Goal: Check status: Check status

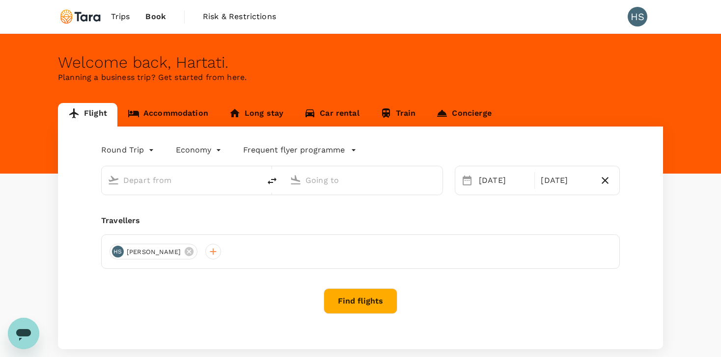
type input "Soekarno-Hatta Intl (CGK)"
type input "Singapore Changi (SIN)"
click at [161, 20] on span "Book" at bounding box center [155, 17] width 21 height 12
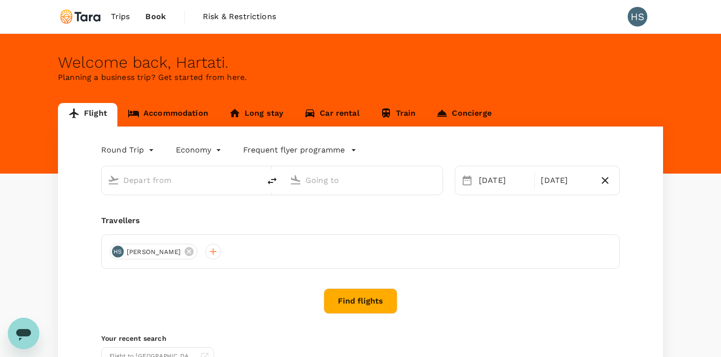
type input "Soekarno-Hatta Intl (CGK)"
type input "Singapore Changi (SIN)"
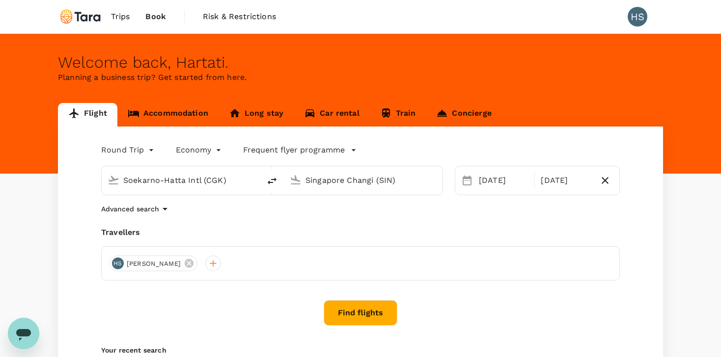
click at [122, 18] on span "Trips" at bounding box center [120, 17] width 19 height 12
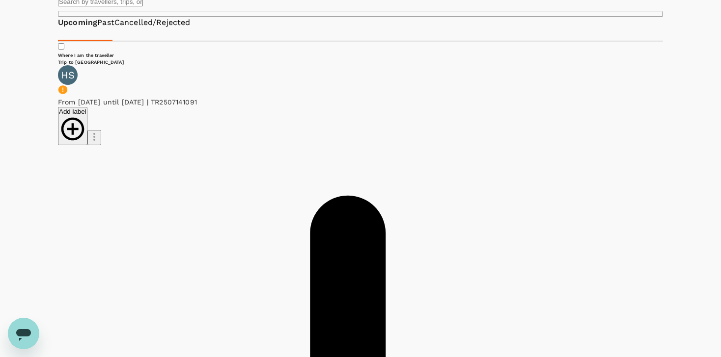
scroll to position [79, 0]
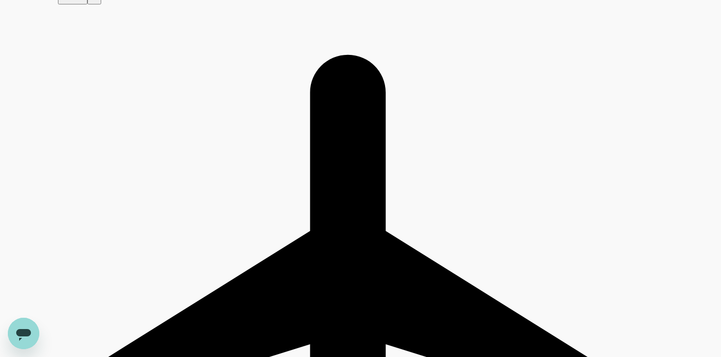
scroll to position [214, 0]
